Goal: Information Seeking & Learning: Check status

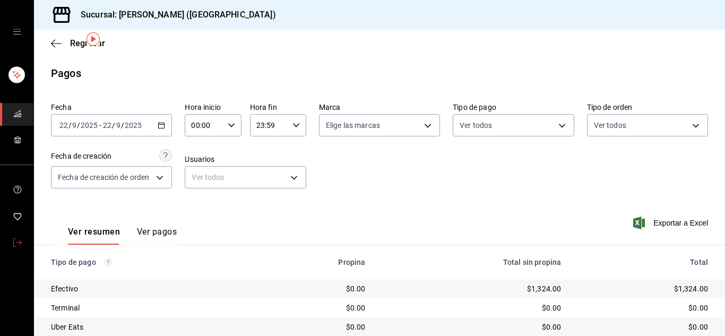
scroll to position [34, 0]
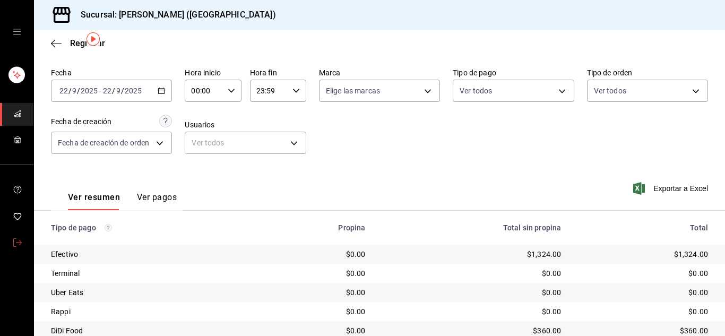
click at [14, 240] on icon "mailbox folders" at bounding box center [17, 242] width 8 height 8
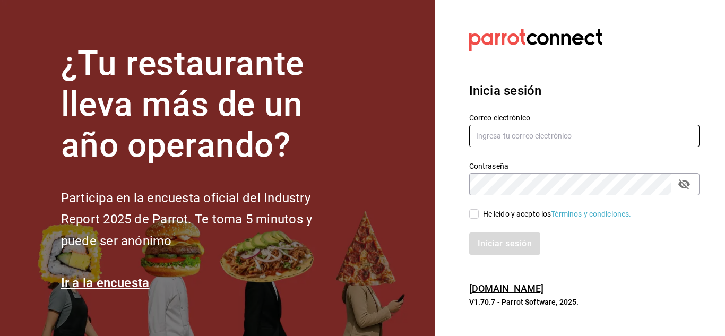
type input "[PERSON_NAME][EMAIL_ADDRESS][DOMAIN_NAME]"
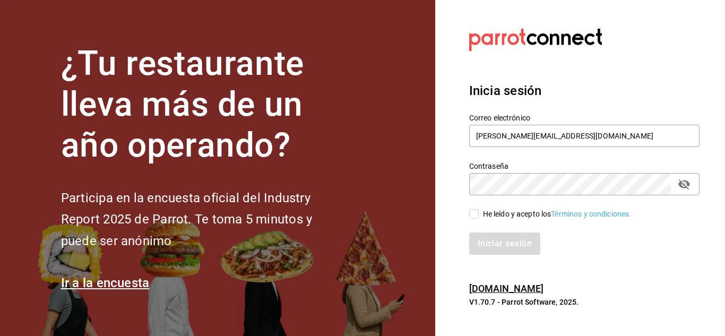
click at [472, 215] on input "He leído y acepto los Términos y condiciones." at bounding box center [474, 214] width 10 height 10
checkbox input "true"
click at [494, 243] on button "Iniciar sesión" at bounding box center [505, 243] width 72 height 22
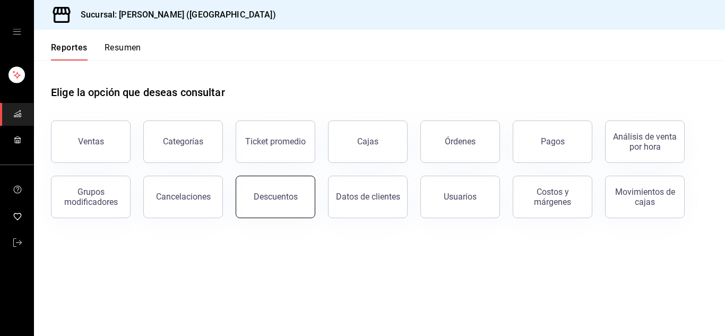
click at [271, 205] on button "Descuentos" at bounding box center [275, 197] width 80 height 42
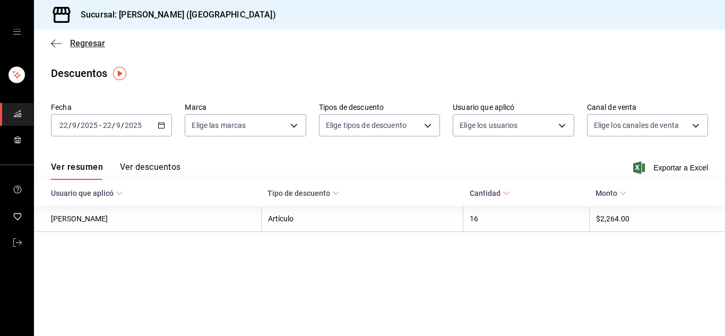
click at [57, 45] on icon "button" at bounding box center [56, 44] width 11 height 10
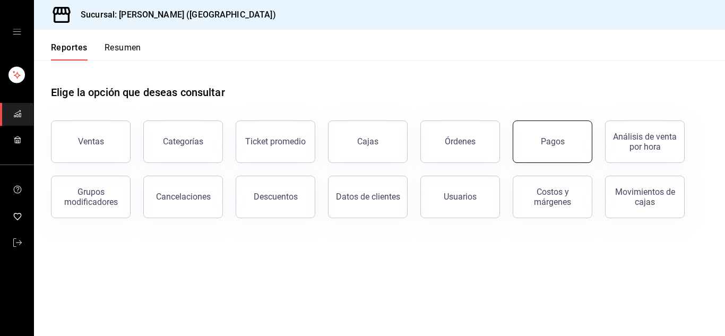
click at [540, 146] on button "Pagos" at bounding box center [552, 141] width 80 height 42
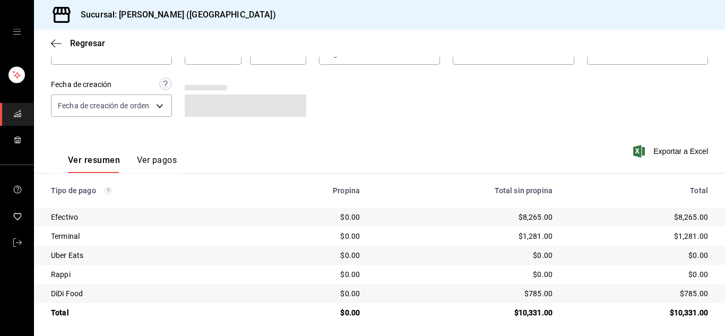
scroll to position [75, 0]
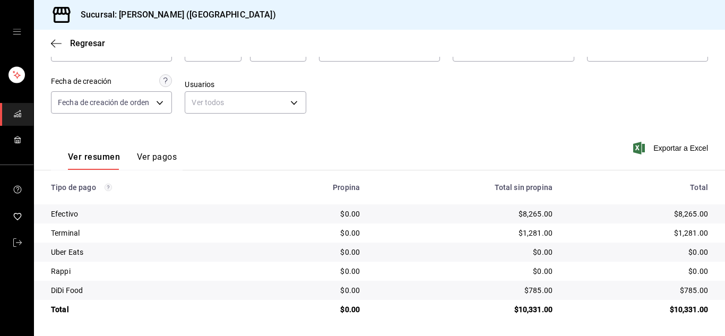
drag, startPoint x: 55, startPoint y: 43, endPoint x: 201, endPoint y: 263, distance: 263.5
click at [201, 263] on main "Regresar Pagos Fecha [DATE] [DATE] - [DATE] [DATE] Hora inicio 00:00 Hora inici…" at bounding box center [379, 145] width 691 height 381
click at [57, 46] on icon "button" at bounding box center [56, 44] width 11 height 10
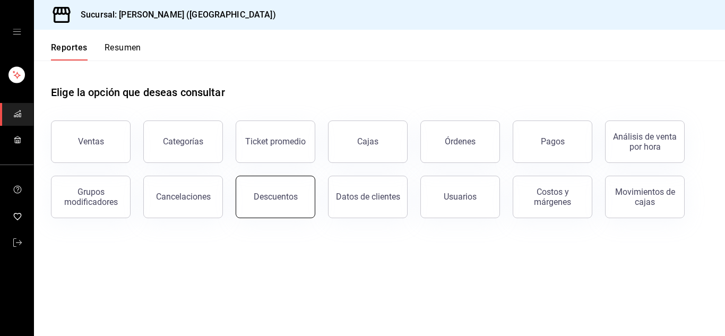
click at [273, 195] on div "Descuentos" at bounding box center [276, 196] width 44 height 10
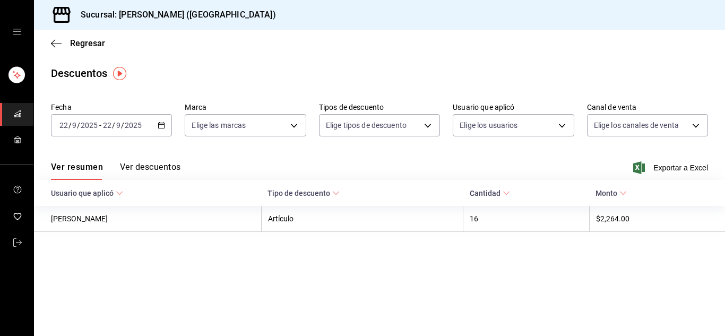
click at [48, 48] on div "Regresar" at bounding box center [379, 43] width 691 height 27
click at [56, 44] on icon "button" at bounding box center [56, 44] width 11 height 10
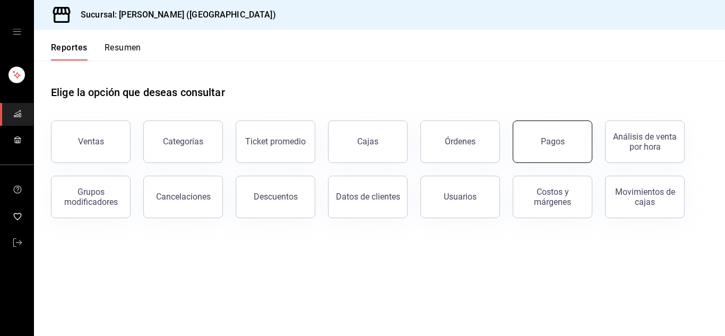
click at [560, 143] on div "Pagos" at bounding box center [552, 141] width 24 height 10
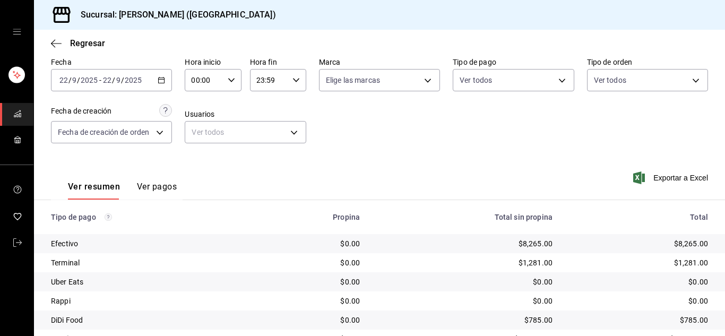
scroll to position [75, 0]
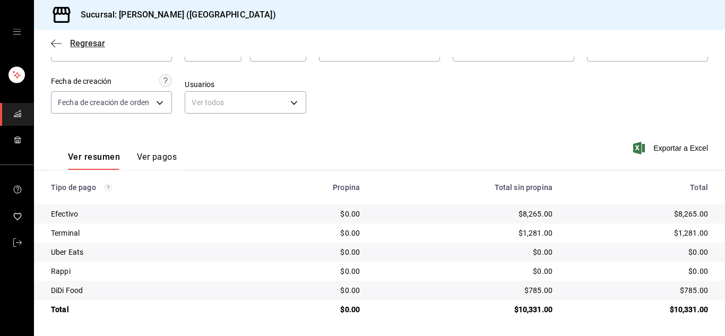
click at [59, 43] on icon "button" at bounding box center [56, 43] width 11 height 1
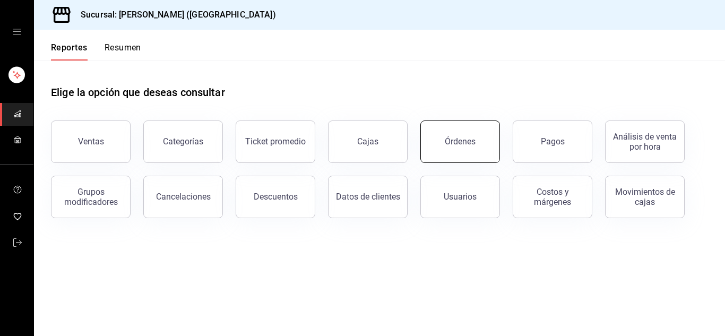
click at [467, 138] on div "Órdenes" at bounding box center [459, 141] width 31 height 10
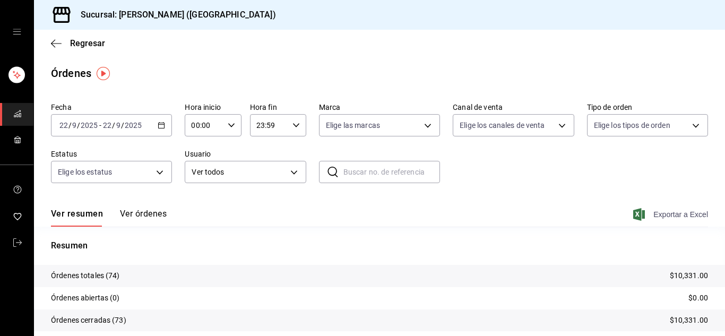
click at [670, 214] on span "Exportar a Excel" at bounding box center [671, 214] width 73 height 13
click at [16, 239] on icon "mailbox folders" at bounding box center [17, 242] width 8 height 8
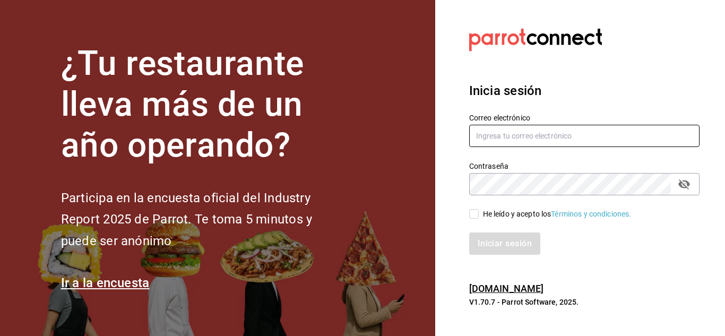
type input "[PERSON_NAME][EMAIL_ADDRESS][DOMAIN_NAME]"
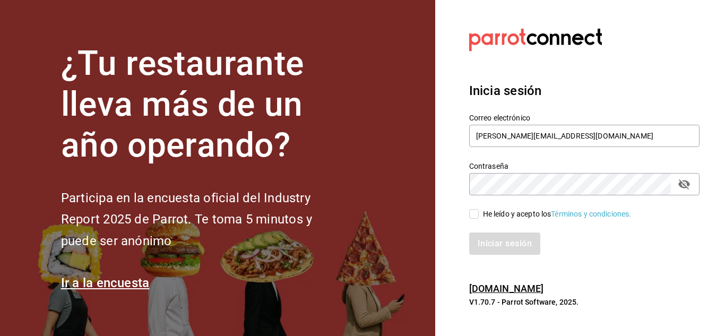
click at [471, 213] on input "He leído y acepto los Términos y condiciones." at bounding box center [474, 214] width 10 height 10
checkbox input "true"
click at [496, 244] on button "Iniciar sesión" at bounding box center [505, 243] width 72 height 22
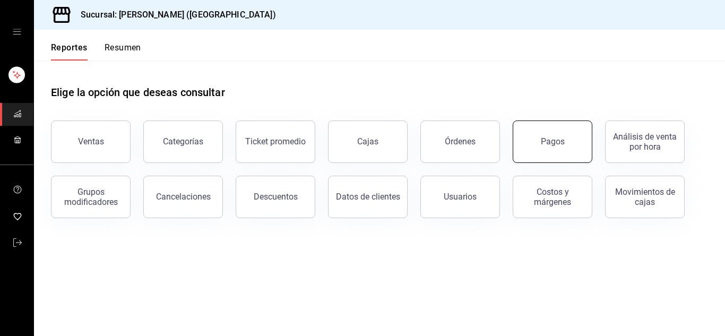
click at [536, 151] on button "Pagos" at bounding box center [552, 141] width 80 height 42
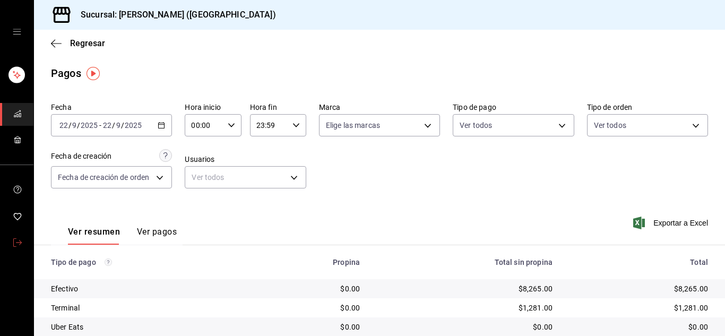
click at [17, 242] on icon "mailbox folders" at bounding box center [17, 242] width 8 height 8
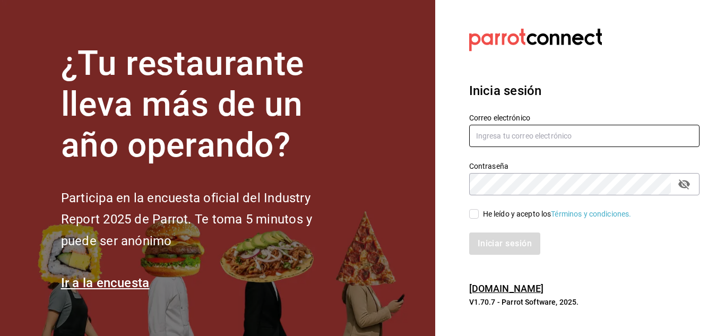
type input "[PERSON_NAME][EMAIL_ADDRESS][DOMAIN_NAME]"
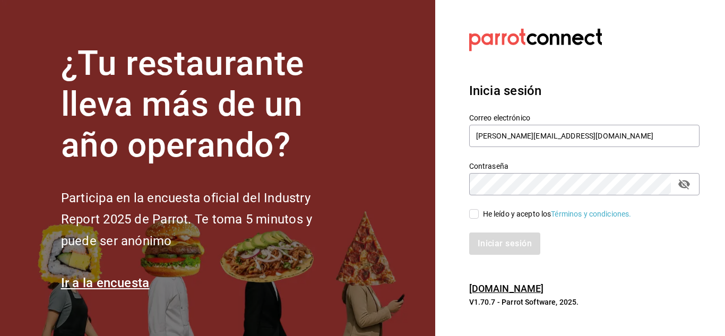
click at [474, 214] on input "He leído y acepto los Términos y condiciones." at bounding box center [474, 214] width 10 height 10
checkbox input "true"
click at [482, 237] on button "Iniciar sesión" at bounding box center [505, 243] width 72 height 22
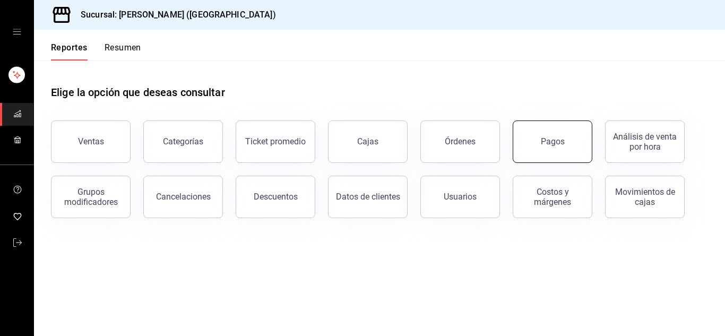
click at [530, 146] on button "Pagos" at bounding box center [552, 141] width 80 height 42
